Goal: Task Accomplishment & Management: Manage account settings

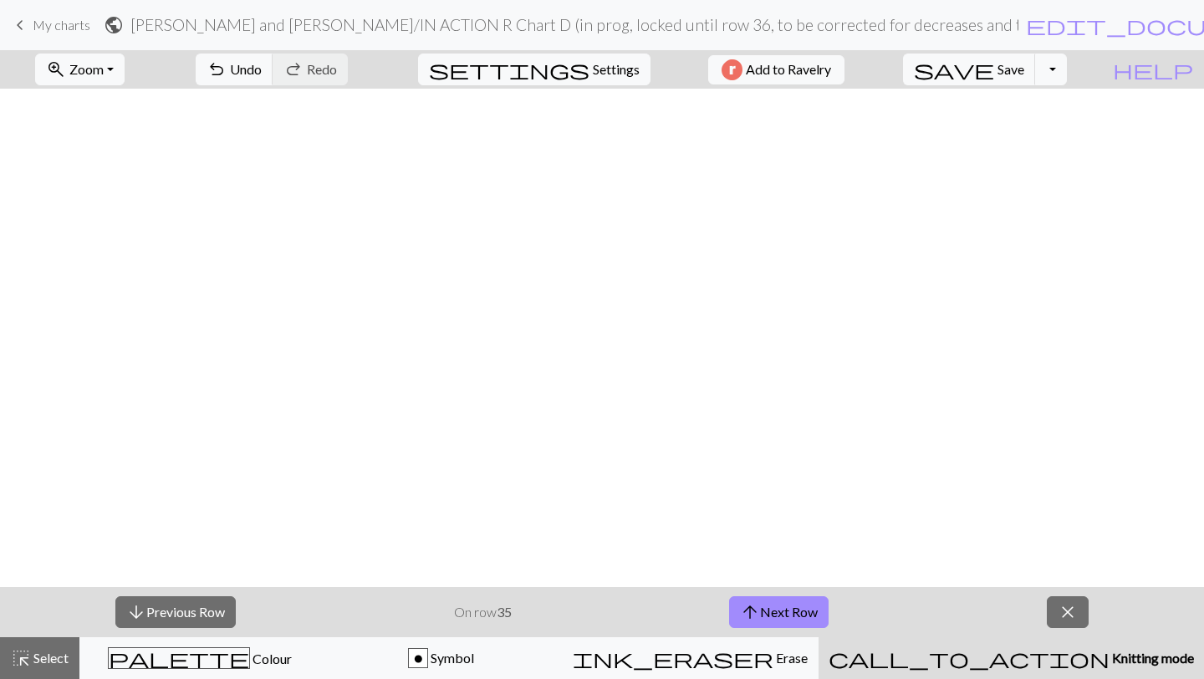
scroll to position [840, 0]
click at [1036, 79] on button "save Save Save" at bounding box center [969, 70] width 133 height 32
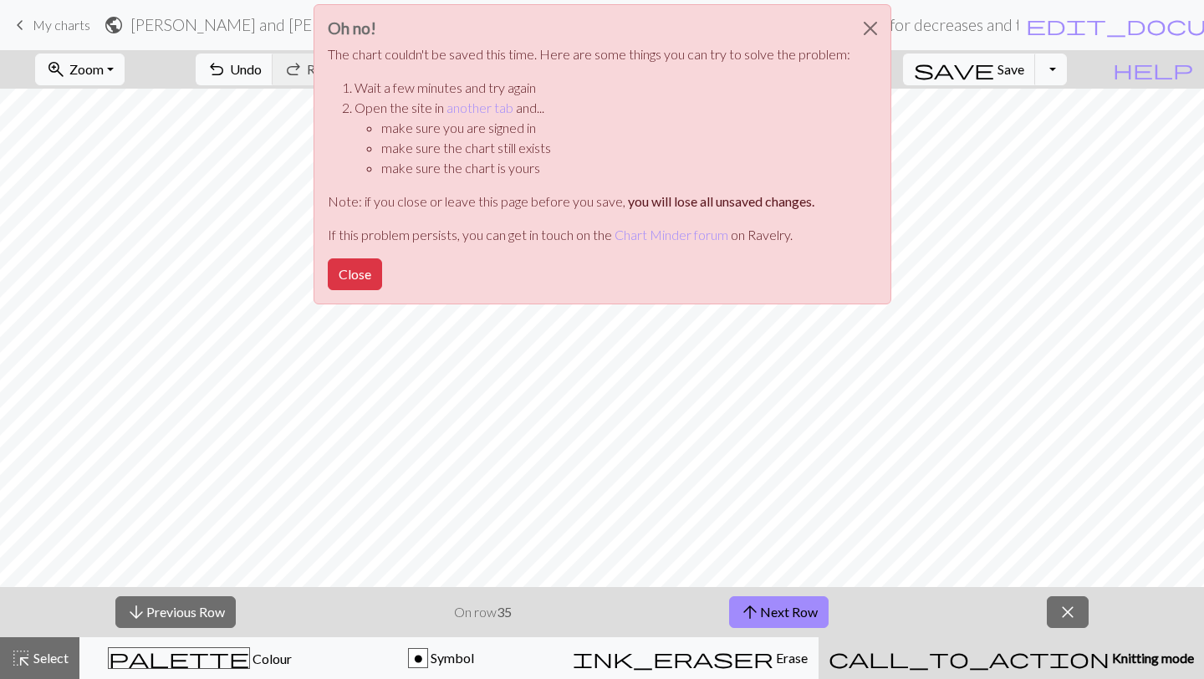
click at [1076, 70] on div "Oh no! The chart couldn't be saved this time. Here are some things you can try …" at bounding box center [602, 159] width 1204 height 318
click at [864, 23] on button "Close" at bounding box center [870, 28] width 40 height 47
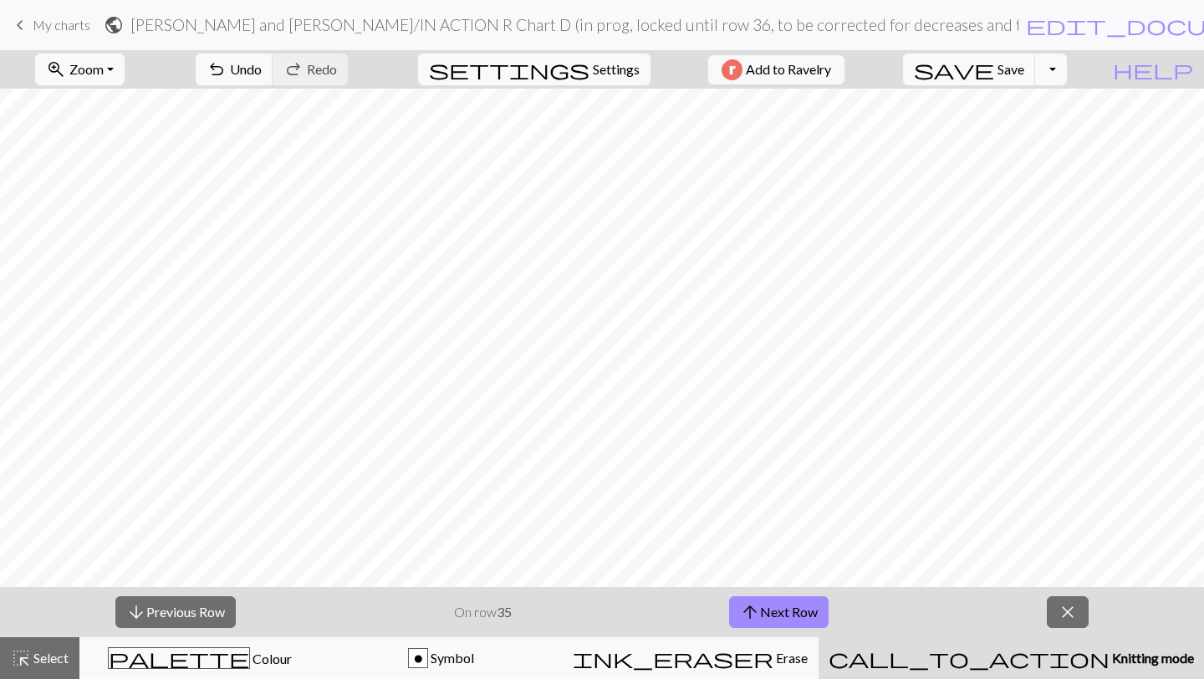
click at [856, 25] on h2 "Randy and Jess / IN ACTION R Chart D (in prog, locked until row 36, to be corre…" at bounding box center [574, 24] width 888 height 19
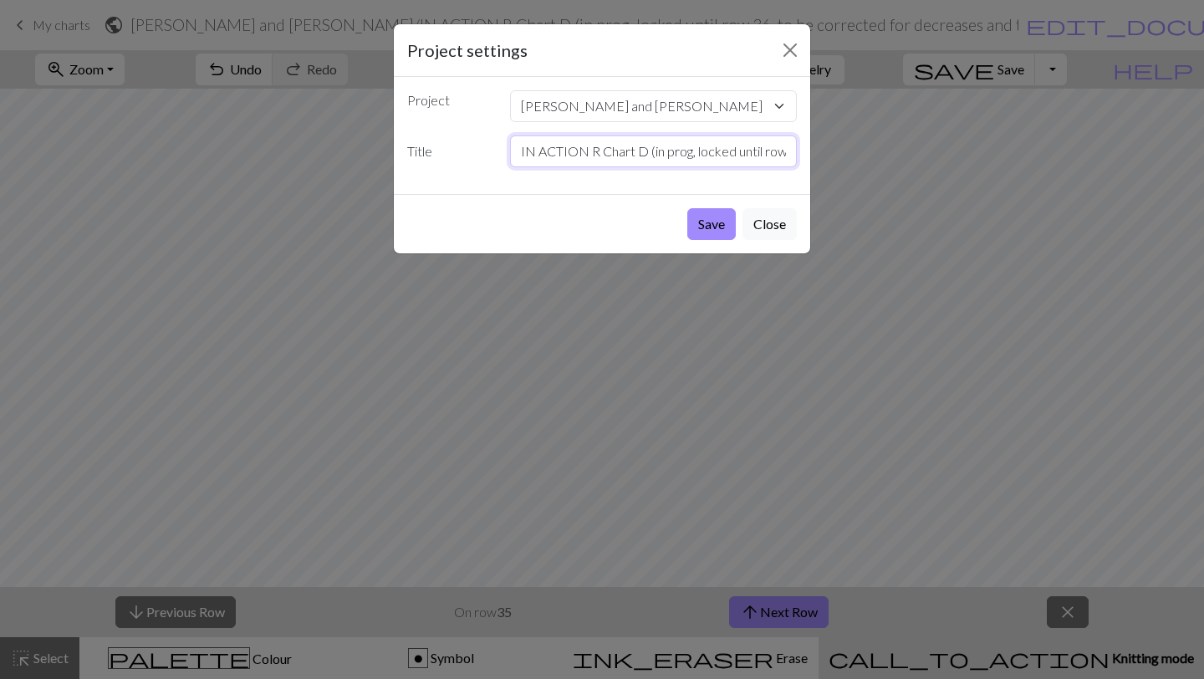
click at [722, 159] on input "IN ACTION R Chart D (in prog, locked until row 36, to be corrected for decrease…" at bounding box center [654, 151] width 288 height 32
drag, startPoint x: 722, startPoint y: 159, endPoint x: 858, endPoint y: 143, distance: 137.2
click at [858, 143] on div "Project settings Project Randy and Jess fposter,small,wall_texture,product,750x…" at bounding box center [602, 339] width 1204 height 679
click at [686, 157] on input "IN ACTION R Chart D (in prog, locked until row 36, to be corrected for decrease…" at bounding box center [654, 151] width 288 height 32
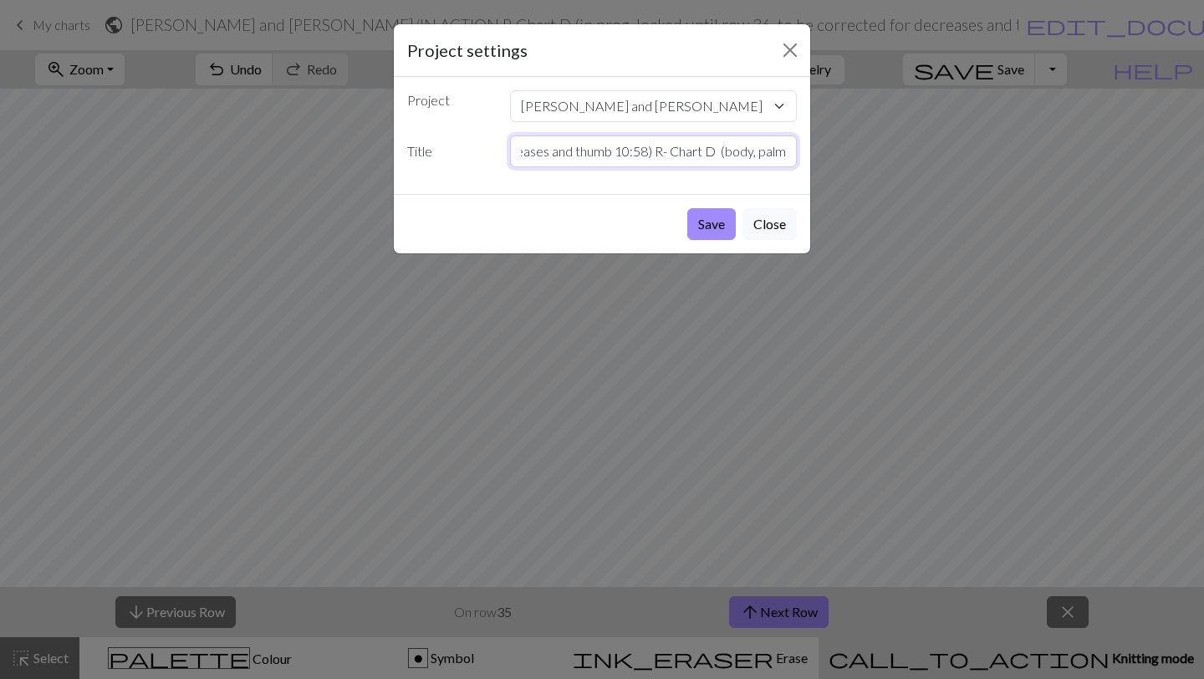
click at [635, 146] on input "IN ACTION R Chart D (in prog, locked until row 36, to be corrected for decrease…" at bounding box center [654, 151] width 288 height 32
drag, startPoint x: 643, startPoint y: 154, endPoint x: 613, endPoint y: 154, distance: 30.1
click at [613, 154] on input "IN ACTION R Chart D (in prog, locked until row 36, to be corrected for decrease…" at bounding box center [654, 151] width 288 height 32
drag, startPoint x: 628, startPoint y: 151, endPoint x: 492, endPoint y: 152, distance: 136.3
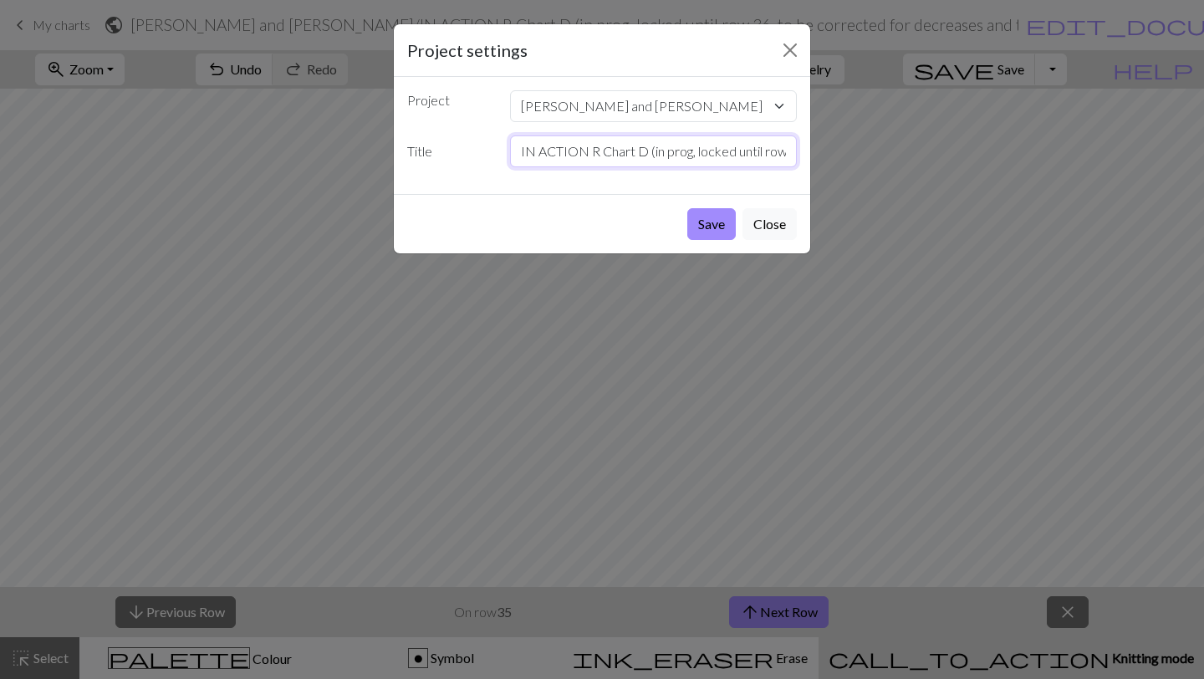
click at [492, 152] on div "Title IN ACTION R Chart D (in prog, locked until row 36, to be corrected for de…" at bounding box center [602, 151] width 410 height 32
click at [528, 157] on input "IN ACTION R Chart D (in prog, locked until row 36, to be corrected for decrease…" at bounding box center [654, 151] width 288 height 32
drag, startPoint x: 589, startPoint y: 155, endPoint x: 513, endPoint y: 145, distance: 76.6
click at [513, 145] on input "IN ACTION R Chart D (in prog, locked until row 36, to be corrected for decrease…" at bounding box center [654, 151] width 288 height 32
type input "PAUSE R Chart D (in prog, locked until row 36, to be corrected for decreases an…"
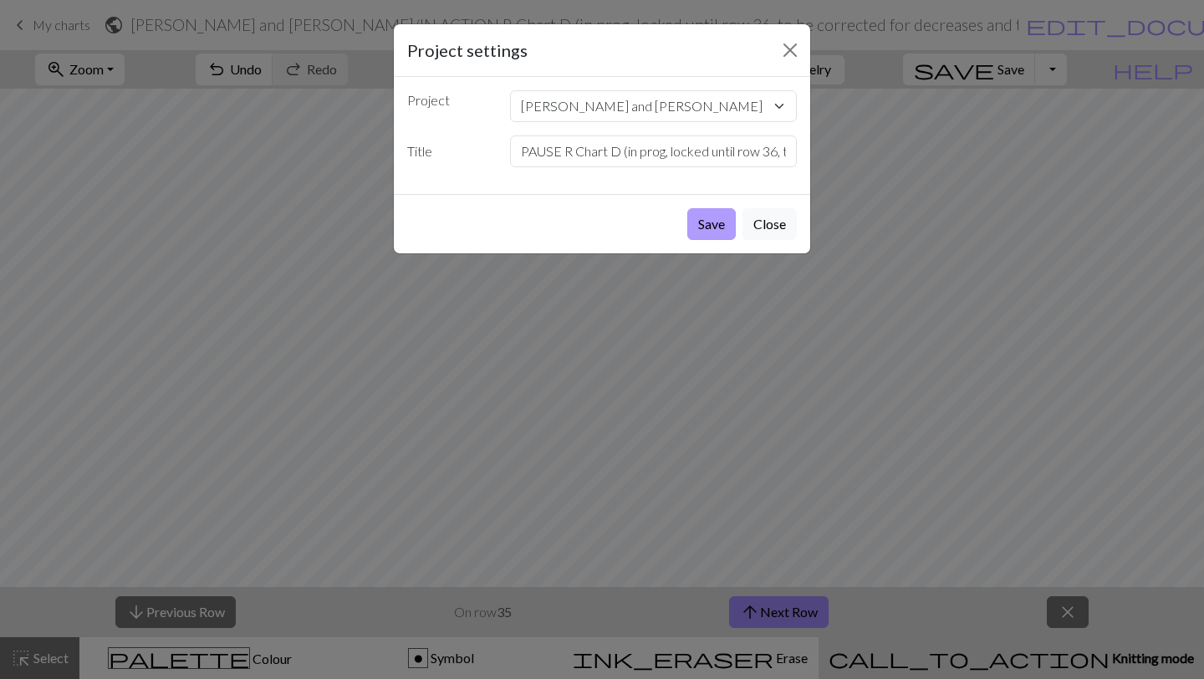
click at [717, 223] on button "Save" at bounding box center [711, 224] width 48 height 32
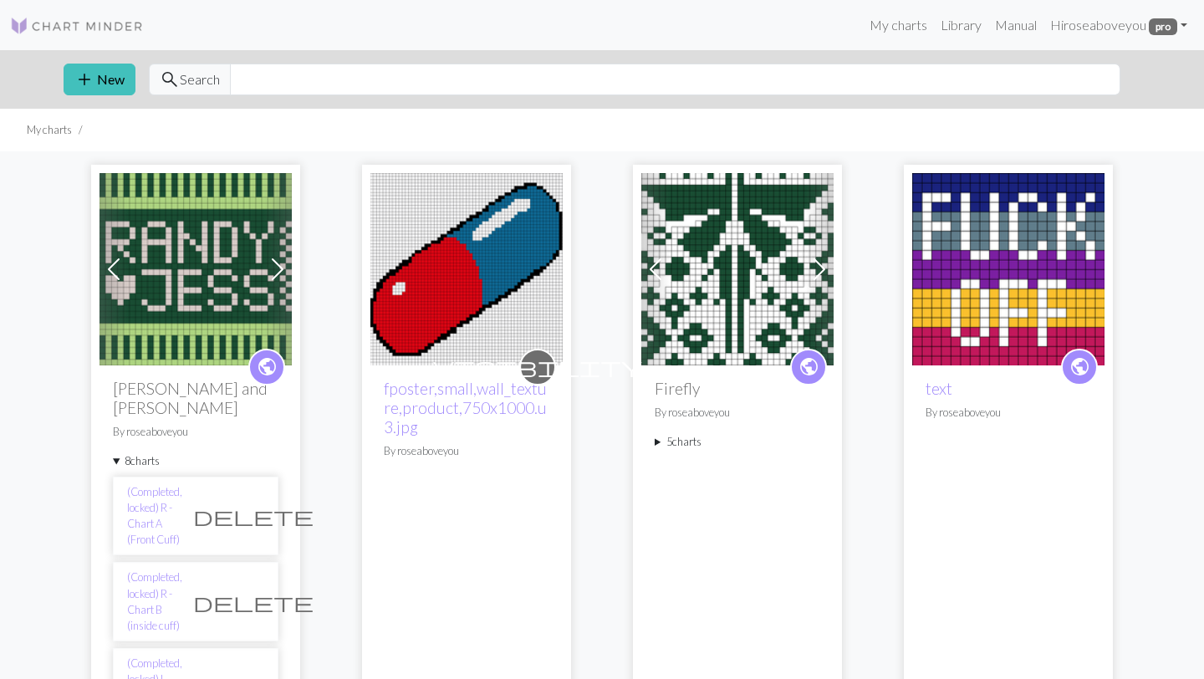
scroll to position [794, 0]
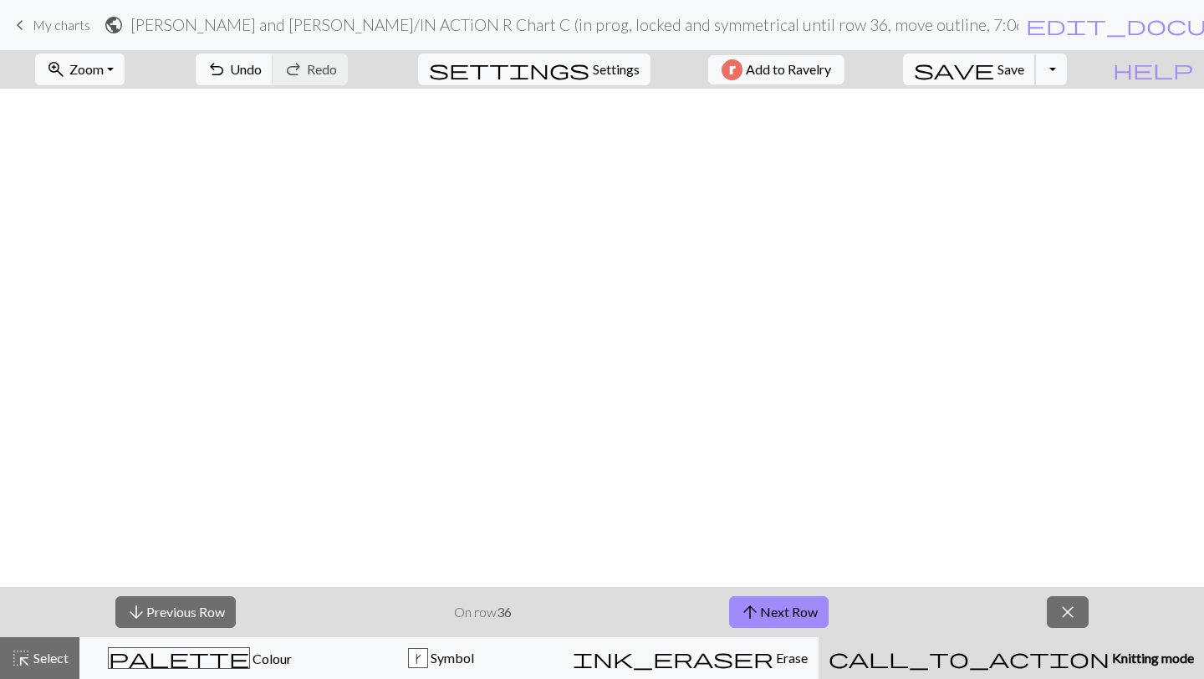
scroll to position [695, 0]
click at [798, 33] on h2 "[PERSON_NAME] and [PERSON_NAME] / IN ACTiON R Chart C (in prog, locked and symm…" at bounding box center [574, 24] width 888 height 19
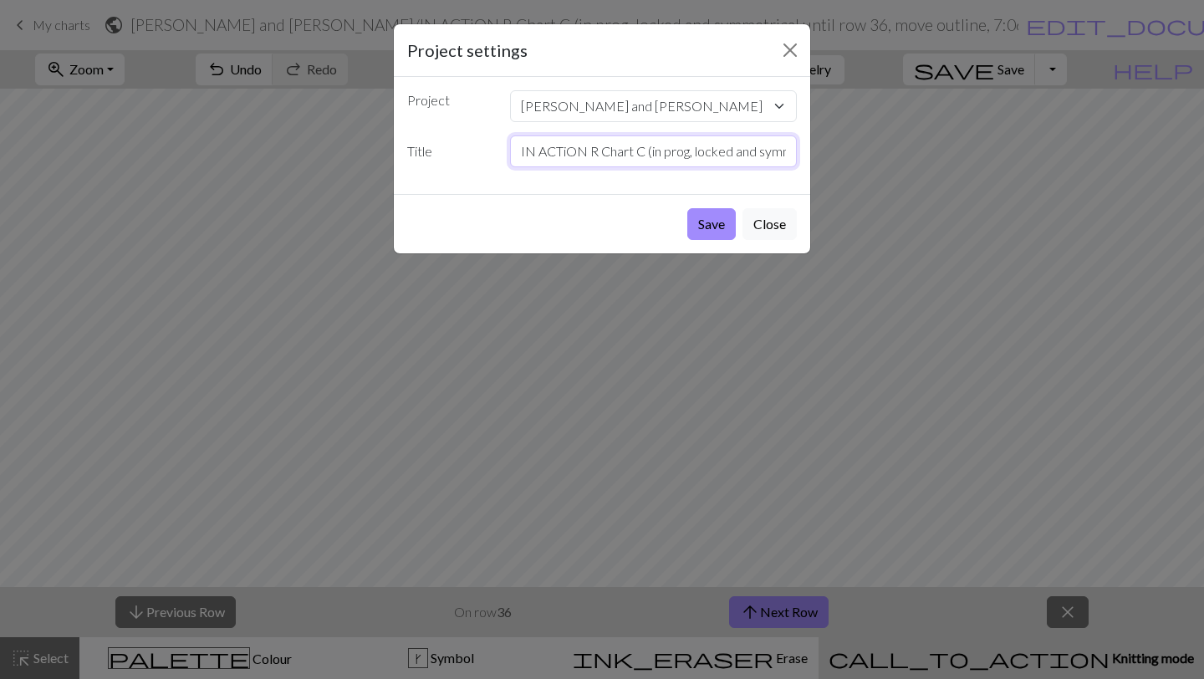
drag, startPoint x: 587, startPoint y: 159, endPoint x: 475, endPoint y: 148, distance: 112.6
click at [476, 149] on div "Title IN ACTiON R Chart C (in prog, locked and symmetrical until row 36, move o…" at bounding box center [602, 151] width 410 height 32
type input "PAUSE R Chart C (in prog, locked and symmetrical until row 36, move outline, 10…"
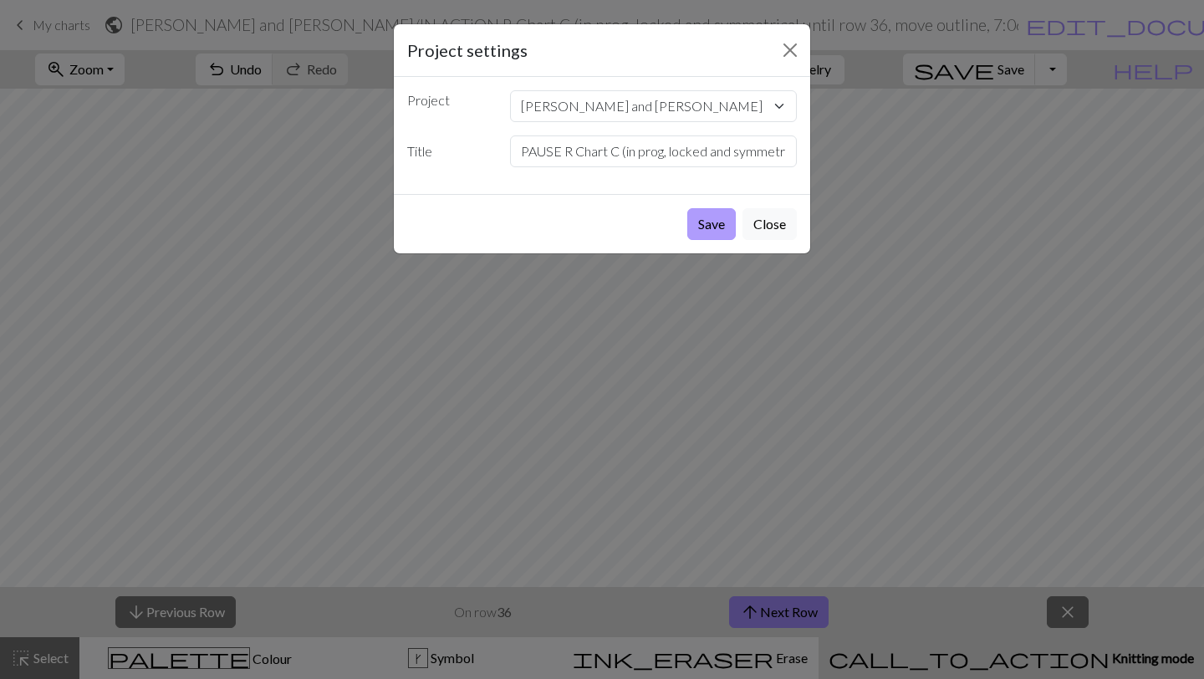
click at [707, 232] on button "Save" at bounding box center [711, 224] width 48 height 32
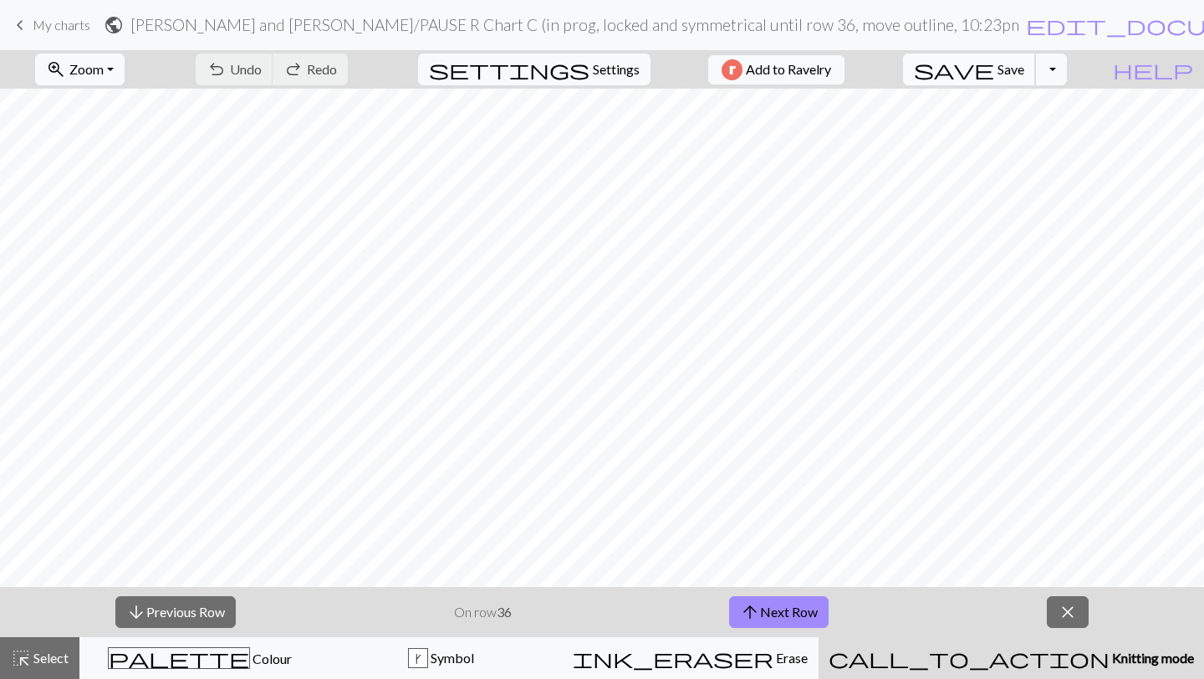
click at [1024, 69] on span "Save" at bounding box center [1010, 69] width 27 height 16
click at [1067, 69] on button "Toggle Dropdown" at bounding box center [1051, 70] width 32 height 32
click at [1045, 112] on button "file_copy Save a copy" at bounding box center [928, 106] width 276 height 27
